Goal: Information Seeking & Learning: Learn about a topic

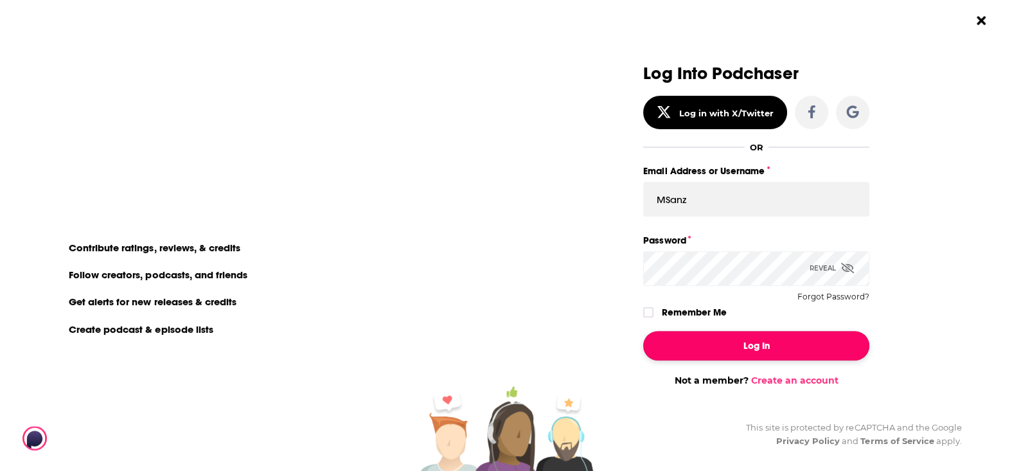
click at [745, 348] on button "Log In" at bounding box center [756, 346] width 226 height 30
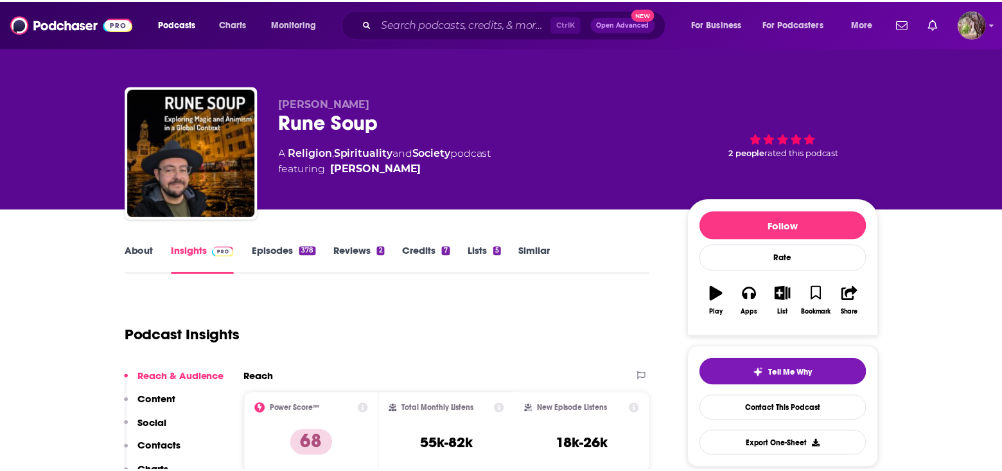
scroll to position [127, 0]
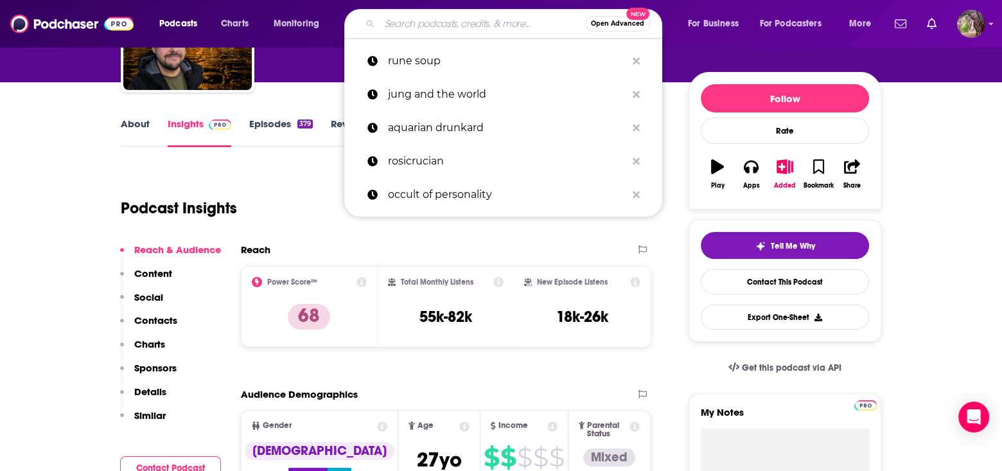
click at [399, 26] on input "Search podcasts, credits, & more..." at bounding box center [483, 23] width 206 height 21
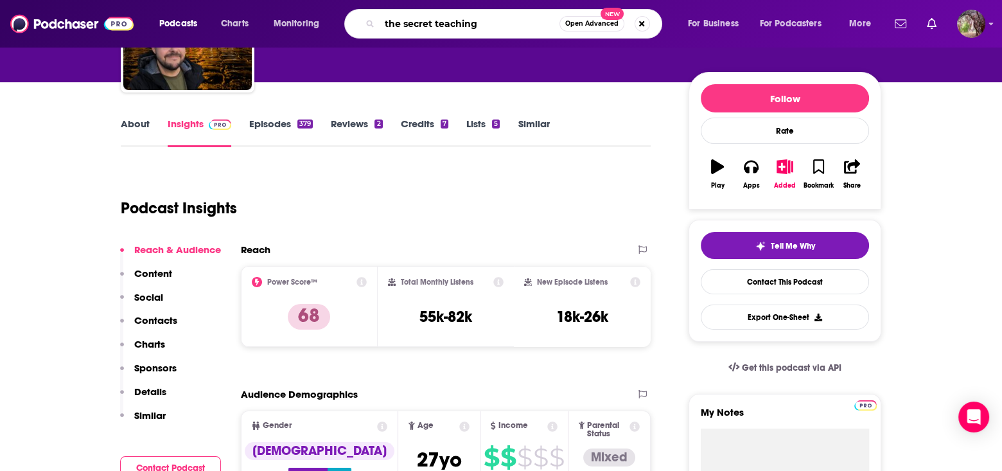
type input "the secret teachings"
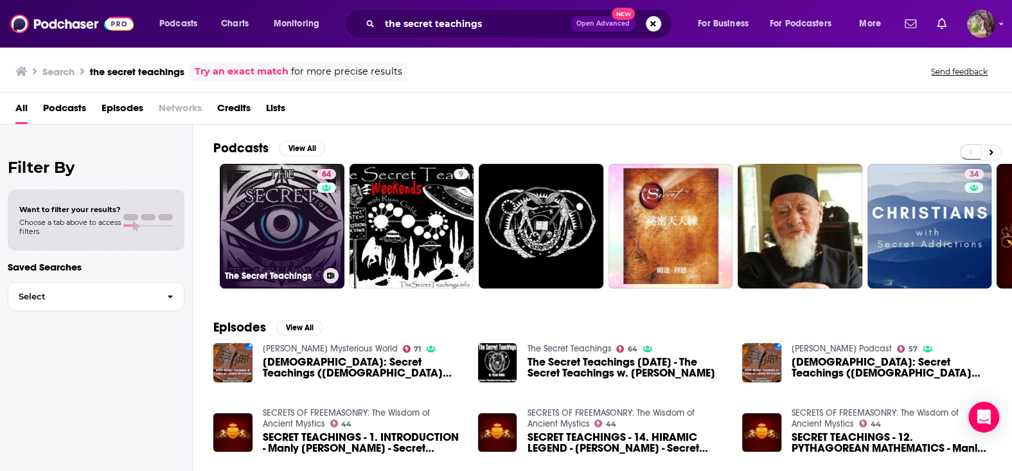
click at [306, 212] on link "64 The Secret Teachings" at bounding box center [282, 226] width 125 height 125
